Goal: Navigation & Orientation: Find specific page/section

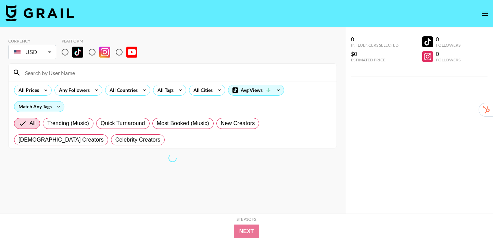
click at [66, 51] on input "radio" at bounding box center [65, 52] width 14 height 14
radio input "true"
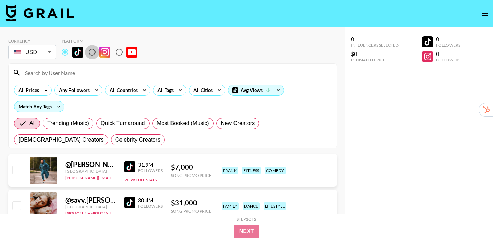
click at [95, 52] on input "radio" at bounding box center [92, 52] width 14 height 14
radio input "true"
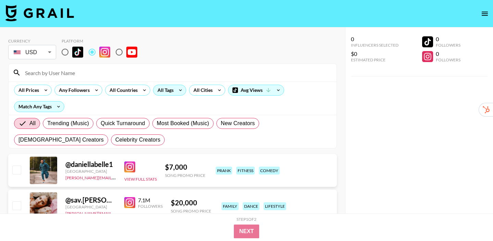
click at [170, 88] on div "All Tags" at bounding box center [164, 90] width 22 height 10
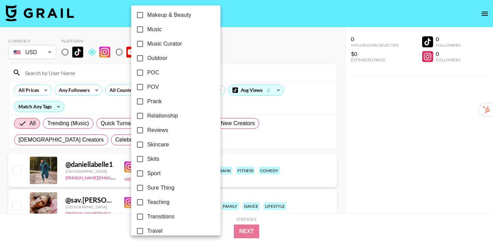
scroll to position [391, 0]
click at [165, 32] on label "Music" at bounding box center [171, 30] width 77 height 14
click at [147, 32] on input "Music" at bounding box center [140, 30] width 14 height 14
checkbox input "true"
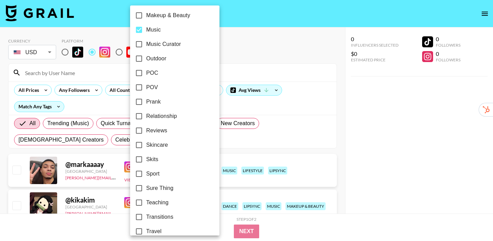
click at [343, 104] on div at bounding box center [246, 120] width 493 height 241
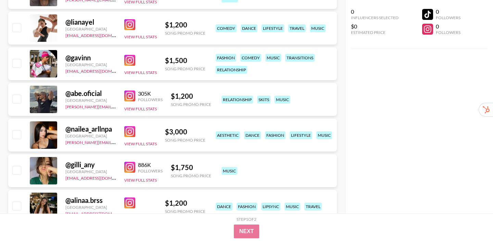
scroll to position [427, 0]
